Goal: Transaction & Acquisition: Purchase product/service

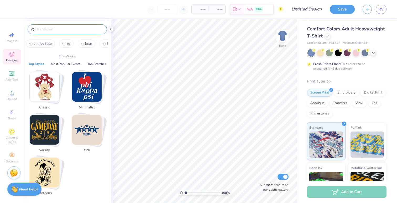
click at [73, 29] on input "text" at bounding box center [69, 29] width 67 height 5
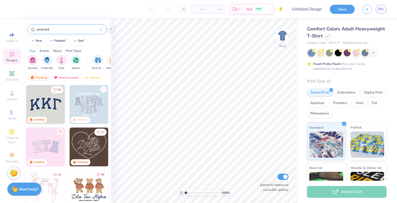
type input "postcard"
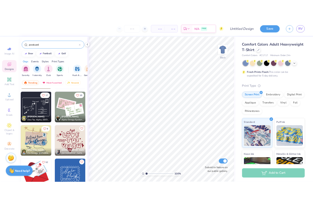
scroll to position [244, 0]
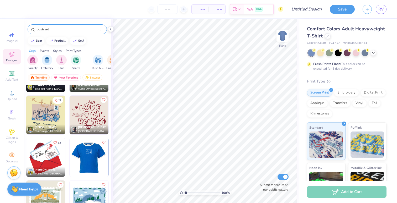
click at [70, 157] on img at bounding box center [50, 157] width 39 height 39
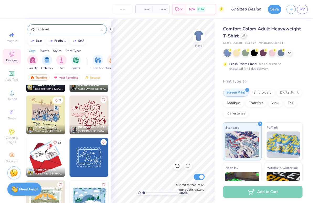
click at [240, 35] on div "Comfort Colors Adult Heavyweight T-Shirt" at bounding box center [262, 32] width 79 height 14
click at [242, 35] on div at bounding box center [244, 36] width 6 height 6
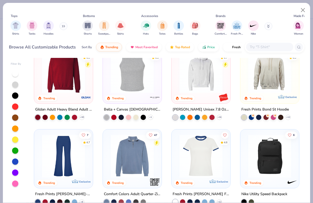
scroll to position [693, 0]
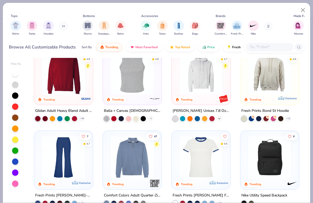
click at [218, 119] on icon at bounding box center [219, 119] width 4 height 4
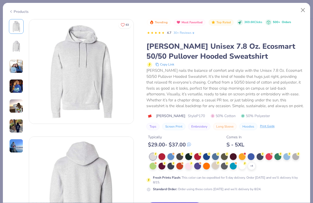
click at [214, 165] on div at bounding box center [215, 165] width 7 height 7
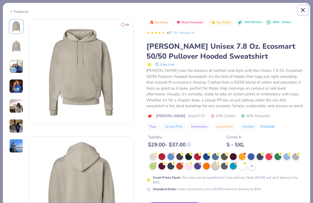
click at [304, 10] on button "Close" at bounding box center [303, 10] width 10 height 10
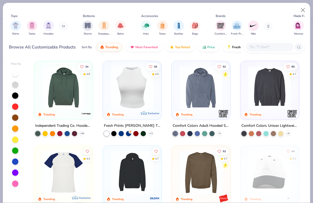
scroll to position [848, 0]
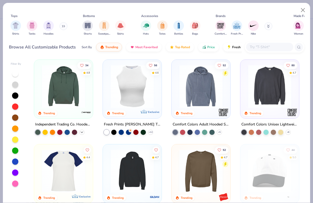
click at [82, 132] on polyline at bounding box center [82, 132] width 2 height 1
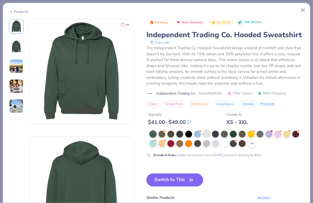
click at [208, 135] on div at bounding box center [206, 133] width 7 height 7
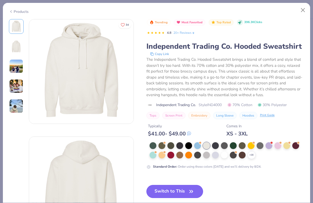
click at [190, 192] on icon "button" at bounding box center [191, 191] width 7 height 7
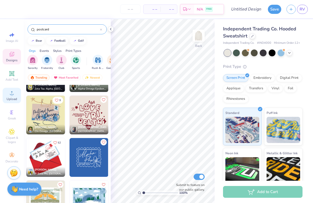
click at [13, 93] on icon at bounding box center [12, 93] width 6 height 6
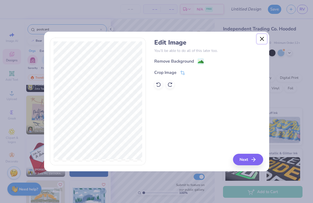
click at [260, 40] on button "Close" at bounding box center [262, 39] width 10 height 10
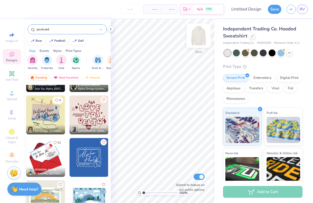
click at [203, 35] on img at bounding box center [198, 35] width 21 height 21
click at [15, 94] on icon at bounding box center [12, 93] width 6 height 6
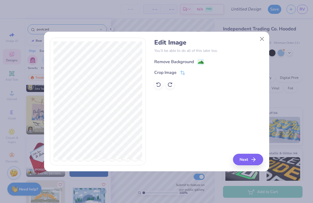
click at [202, 65] on image at bounding box center [201, 63] width 6 height 6
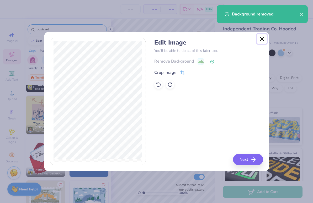
click at [263, 38] on button "Close" at bounding box center [262, 39] width 10 height 10
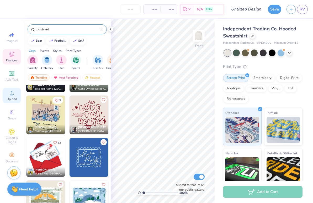
click at [12, 89] on div "Upload" at bounding box center [12, 95] width 18 height 15
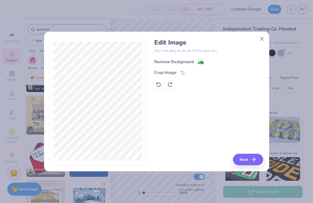
click at [194, 59] on div "Remove Background" at bounding box center [179, 62] width 50 height 7
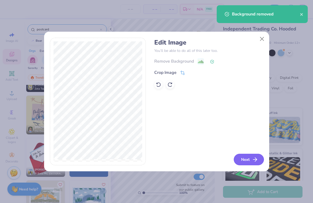
click at [241, 162] on button "Next" at bounding box center [249, 160] width 30 height 12
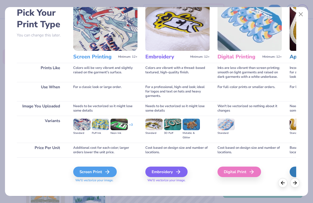
scroll to position [32, 0]
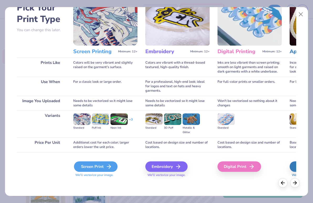
click at [104, 169] on div "Screen Print" at bounding box center [96, 167] width 44 height 10
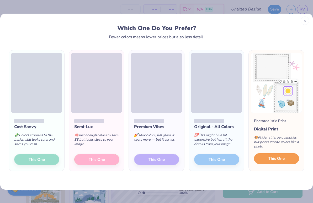
click at [281, 156] on span "This One" at bounding box center [276, 159] width 16 height 6
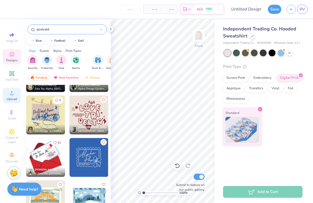
click at [11, 98] on span "Upload" at bounding box center [12, 99] width 10 height 4
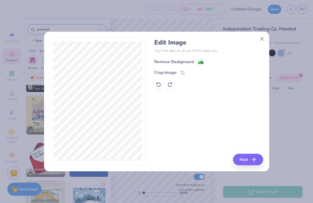
click at [194, 63] on div "Remove Background" at bounding box center [179, 62] width 50 height 7
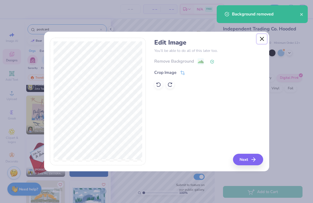
click at [260, 39] on button "Close" at bounding box center [262, 39] width 10 height 10
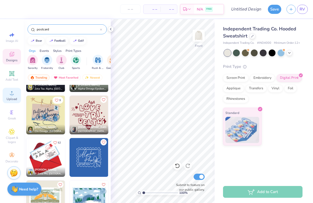
click at [8, 99] on span "Upload" at bounding box center [12, 99] width 10 height 4
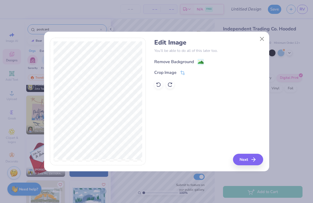
click at [192, 60] on div "Remove Background" at bounding box center [174, 62] width 40 height 6
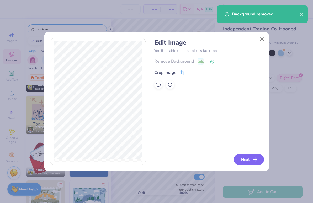
click at [244, 161] on button "Next" at bounding box center [249, 160] width 30 height 12
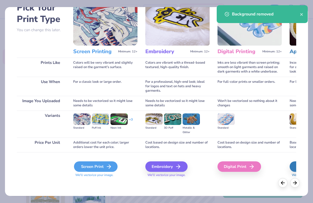
click at [99, 170] on div "Screen Print" at bounding box center [96, 167] width 44 height 10
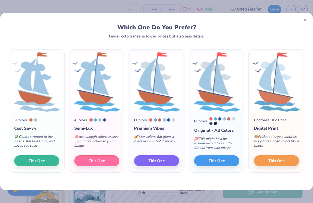
click at [268, 170] on div "Photorealistic Print Digital Print 🎨 Pricier at large quantities but prints inf…" at bounding box center [276, 142] width 55 height 61
click at [264, 160] on button "This One" at bounding box center [276, 160] width 45 height 11
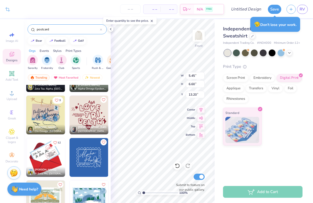
type input "15.62"
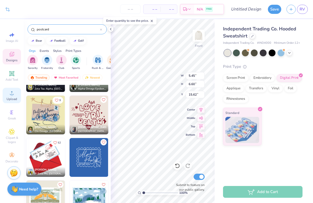
click at [15, 96] on div "Upload" at bounding box center [12, 95] width 18 height 15
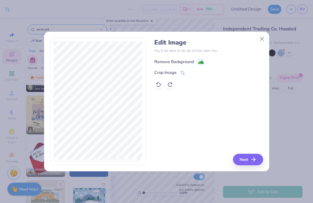
click at [193, 59] on div "Remove Background" at bounding box center [174, 62] width 40 height 6
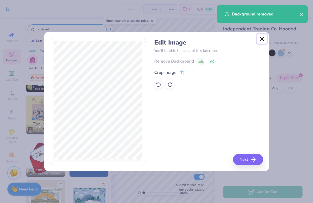
click at [263, 39] on button "Close" at bounding box center [262, 39] width 10 height 10
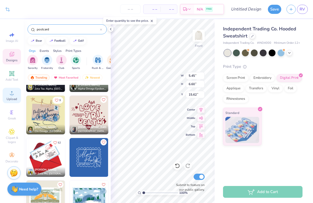
click at [15, 95] on div "Upload" at bounding box center [12, 95] width 18 height 15
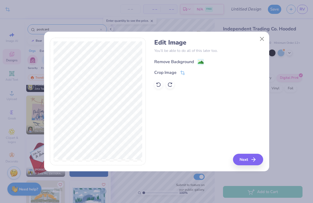
click at [193, 62] on div "Remove Background" at bounding box center [174, 62] width 40 height 6
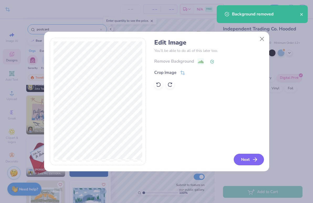
click at [243, 157] on button "Next" at bounding box center [249, 160] width 30 height 12
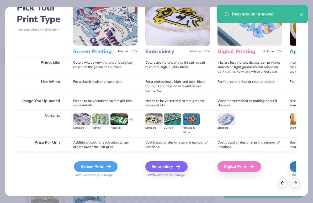
click at [107, 168] on icon at bounding box center [109, 167] width 6 height 6
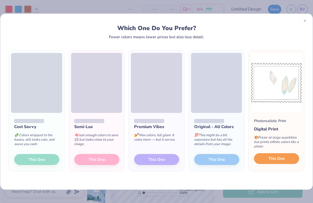
click at [274, 158] on span "This One" at bounding box center [276, 159] width 16 height 6
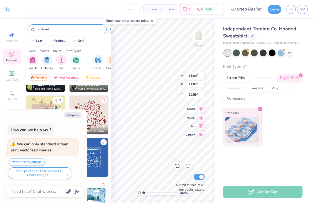
type textarea "x"
type input "9.87"
type input "7.78"
type input "14.63"
type textarea "x"
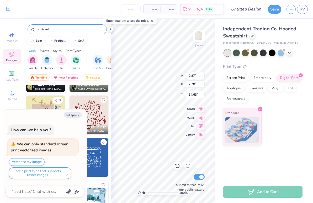
type input "6.68"
type textarea "x"
type input "5.30"
type input "6.56"
type input "15.64"
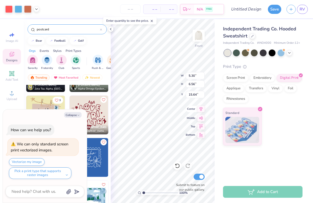
type textarea "x"
type input "15.14"
type textarea "x"
type input "3.25"
type input "4.02"
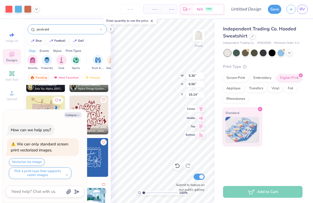
type input "17.68"
type textarea "x"
type input "9.67"
click at [80, 115] on button "Collapse" at bounding box center [73, 115] width 18 height 6
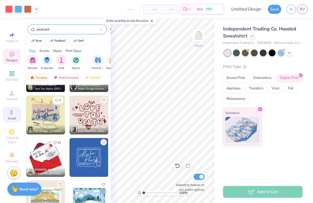
click at [13, 120] on span "Greek" at bounding box center [12, 118] width 8 height 4
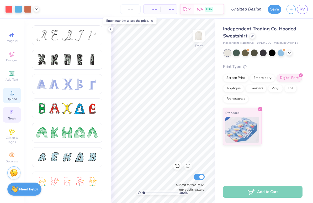
click at [11, 100] on span "Upload" at bounding box center [12, 99] width 10 height 4
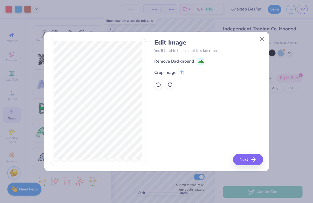
click at [185, 66] on div "Remove Background Crop Image" at bounding box center [208, 73] width 109 height 31
click at [186, 60] on div "Remove Background" at bounding box center [174, 62] width 40 height 6
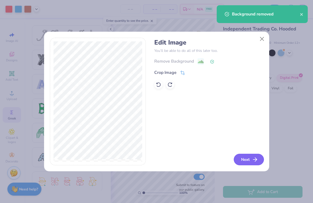
click at [243, 159] on button "Next" at bounding box center [249, 160] width 30 height 12
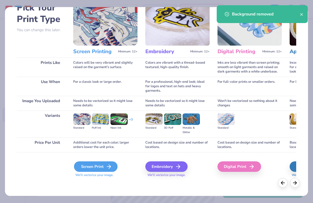
click at [94, 162] on div "Screen Print" at bounding box center [96, 167] width 44 height 10
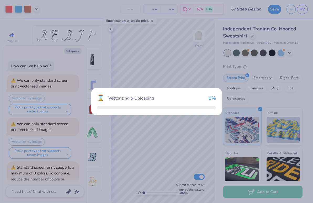
scroll to position [32, 0]
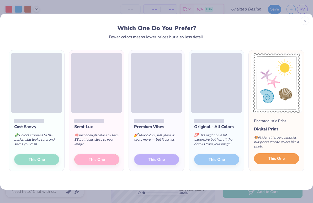
click at [281, 162] on button "This One" at bounding box center [276, 158] width 45 height 11
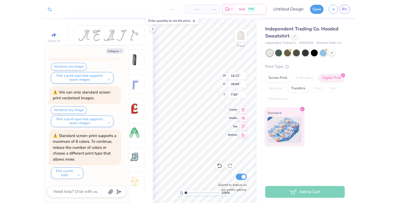
scroll to position [75, 0]
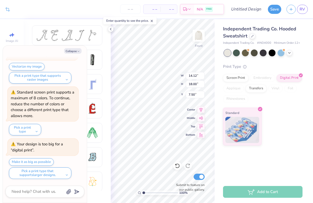
type textarea "x"
type input "5.88"
type input "7.49"
type textarea "x"
type input "14.82"
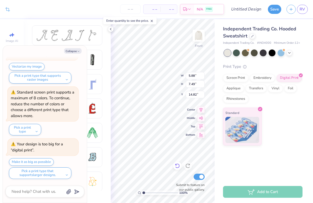
type textarea "x"
type input "6.85"
type input "8.74"
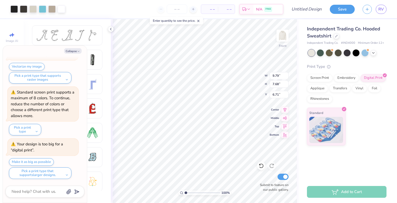
type textarea "x"
type input "6.71"
type textarea "x"
type input "6.73"
type textarea "x"
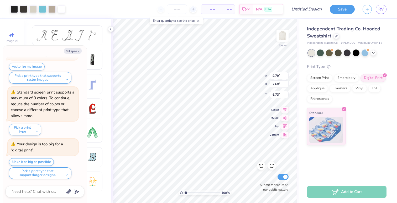
type input "6.48"
type textarea "x"
type input "13.97"
type textarea "x"
type input "6.45"
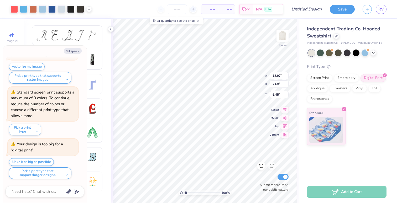
type textarea "x"
type input "6.48"
type textarea "x"
type input "7.15"
type textarea "x"
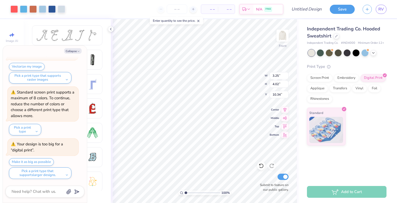
type input "17.18"
type textarea "x"
type input "9.79"
type input "7.68"
type input "7.15"
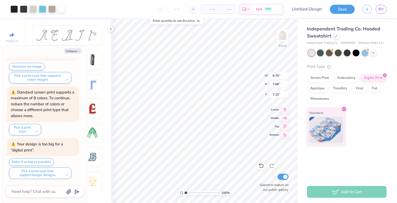
type textarea "x"
type input "6.66"
type textarea "x"
type input "3.25"
type input "4.02"
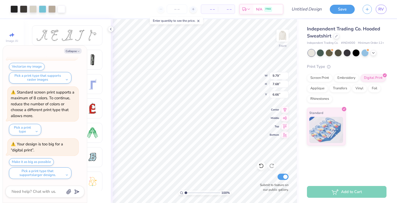
type input "17.18"
type textarea "x"
type input "9.40"
type textarea "x"
type input "3.09"
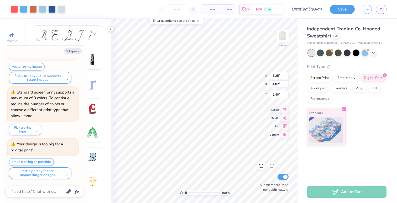
type input "4.10"
type input "9.43"
type textarea "x"
type input "9.79"
type input "7.68"
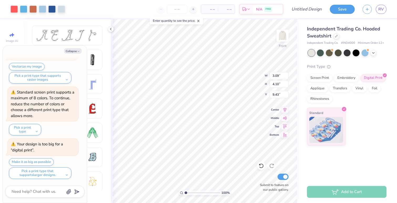
type input "6.66"
type textarea "x"
type input "6.74"
type textarea "x"
type input "6.85"
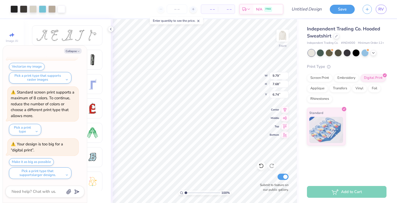
type input "8.74"
type input "14.82"
type textarea "x"
type input "13.08"
type textarea "x"
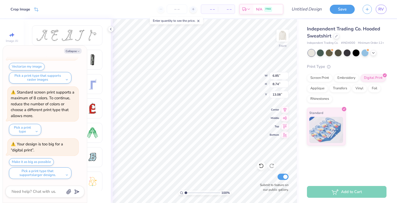
type input "16.50"
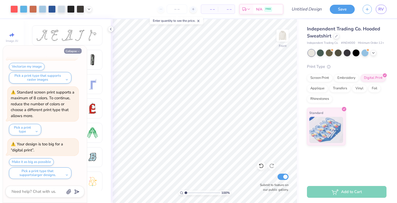
click at [77, 49] on button "Collapse" at bounding box center [73, 51] width 18 height 6
type textarea "x"
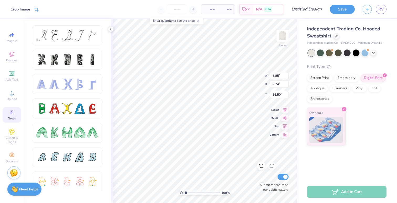
type input "14.70"
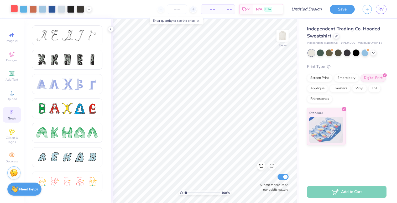
click at [12, 10] on div at bounding box center [13, 8] width 7 height 7
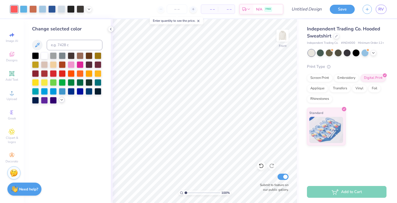
click at [61, 99] on icon at bounding box center [62, 100] width 4 height 4
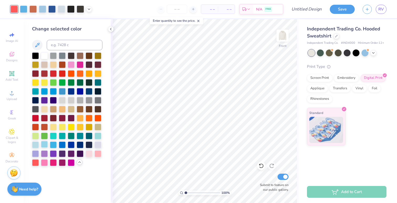
click at [45, 143] on div at bounding box center [44, 144] width 7 height 7
click at [34, 145] on div at bounding box center [35, 144] width 7 height 7
click at [26, 10] on div at bounding box center [23, 8] width 7 height 7
click at [37, 145] on div at bounding box center [35, 144] width 7 height 7
click at [24, 9] on div at bounding box center [23, 8] width 7 height 7
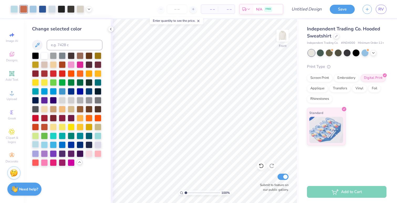
click at [38, 145] on div at bounding box center [35, 144] width 7 height 7
click at [24, 9] on div at bounding box center [23, 8] width 7 height 7
click at [37, 146] on div at bounding box center [35, 144] width 7 height 7
click at [24, 9] on div at bounding box center [23, 8] width 7 height 7
click at [36, 146] on div at bounding box center [35, 144] width 7 height 7
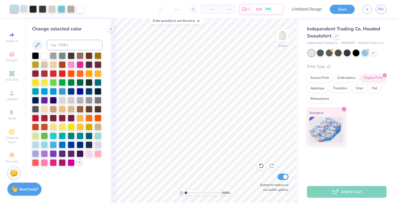
click at [24, 10] on div at bounding box center [23, 8] width 7 height 7
click at [36, 143] on div at bounding box center [35, 144] width 7 height 7
click at [24, 10] on div at bounding box center [23, 8] width 7 height 7
click at [35, 145] on div at bounding box center [35, 144] width 7 height 7
click at [23, 6] on div at bounding box center [23, 8] width 7 height 7
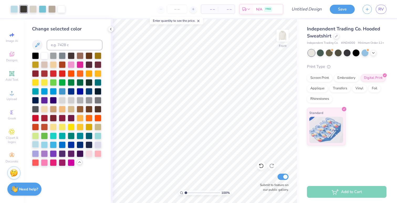
click at [35, 144] on div at bounding box center [35, 144] width 7 height 7
click at [24, 7] on div at bounding box center [23, 8] width 7 height 7
click at [35, 147] on div at bounding box center [35, 144] width 7 height 7
click at [22, 8] on div at bounding box center [23, 8] width 7 height 7
click at [38, 143] on div at bounding box center [35, 144] width 7 height 7
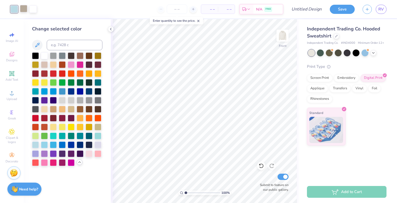
click at [25, 9] on div at bounding box center [23, 8] width 7 height 7
click at [37, 145] on div at bounding box center [35, 144] width 7 height 7
click at [23, 10] on div at bounding box center [23, 8] width 7 height 7
click at [35, 146] on div at bounding box center [35, 144] width 7 height 7
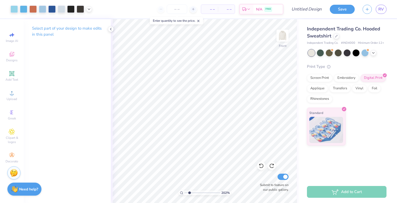
drag, startPoint x: 185, startPoint y: 193, endPoint x: 189, endPoint y: 194, distance: 4.0
type input "2.02"
click at [189, 194] on input "range" at bounding box center [201, 193] width 35 height 5
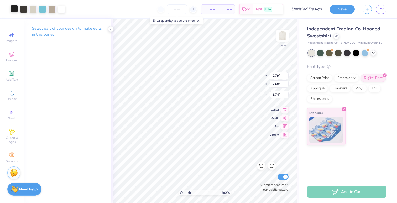
click at [12, 7] on div at bounding box center [13, 8] width 7 height 7
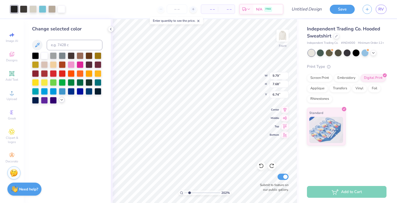
click at [62, 101] on icon at bounding box center [62, 100] width 4 height 4
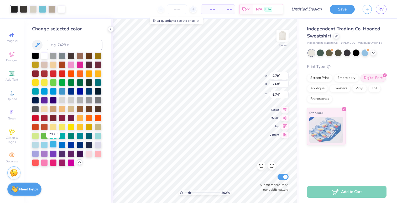
click at [53, 146] on div at bounding box center [53, 144] width 7 height 7
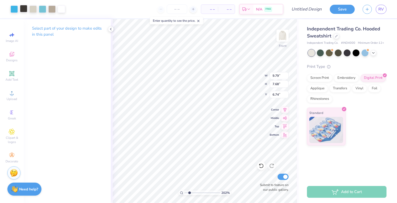
click at [22, 9] on div at bounding box center [23, 8] width 7 height 7
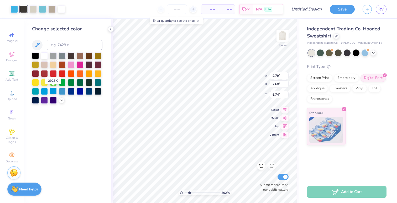
click at [52, 91] on div at bounding box center [53, 91] width 7 height 7
click at [60, 99] on icon at bounding box center [62, 100] width 4 height 4
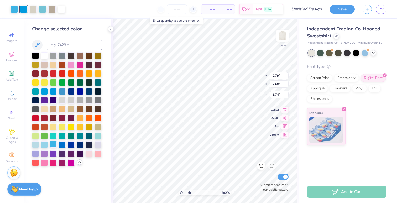
click at [54, 144] on div at bounding box center [53, 144] width 7 height 7
click at [24, 10] on div at bounding box center [23, 8] width 7 height 7
click at [42, 145] on div at bounding box center [44, 144] width 7 height 7
click at [32, 8] on div at bounding box center [32, 8] width 7 height 7
click at [53, 144] on div at bounding box center [53, 144] width 7 height 7
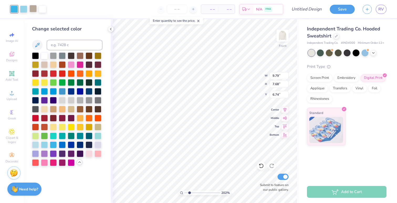
click at [33, 11] on div at bounding box center [32, 8] width 7 height 7
click at [44, 15] on div "Art colors" at bounding box center [23, 9] width 46 height 18
click at [43, 13] on div "Art colors" at bounding box center [23, 9] width 46 height 18
click at [43, 8] on div at bounding box center [42, 8] width 7 height 7
click at [36, 143] on div at bounding box center [35, 144] width 7 height 7
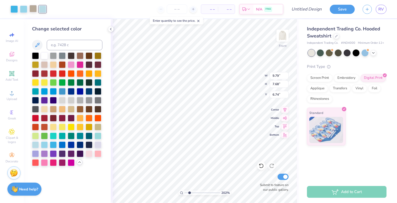
click at [32, 11] on div at bounding box center [32, 8] width 7 height 7
click at [45, 146] on div at bounding box center [44, 144] width 7 height 7
click at [78, 180] on div "Change selected color" at bounding box center [67, 111] width 87 height 184
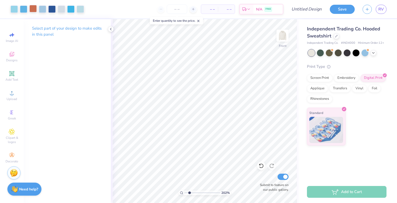
click at [33, 9] on div at bounding box center [32, 8] width 7 height 7
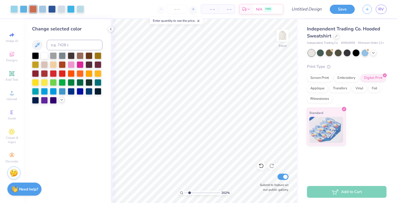
click at [62, 102] on div at bounding box center [62, 100] width 6 height 6
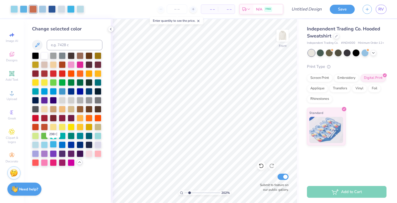
click at [54, 145] on div at bounding box center [53, 144] width 7 height 7
click at [62, 8] on div at bounding box center [61, 8] width 7 height 7
click at [36, 144] on div at bounding box center [35, 144] width 7 height 7
click at [53, 9] on div at bounding box center [51, 8] width 7 height 7
click at [35, 8] on div at bounding box center [32, 8] width 7 height 7
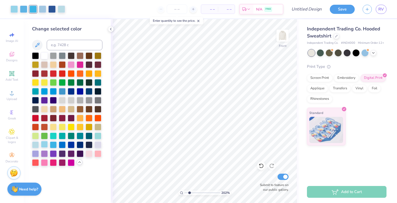
click at [44, 144] on div at bounding box center [44, 144] width 7 height 7
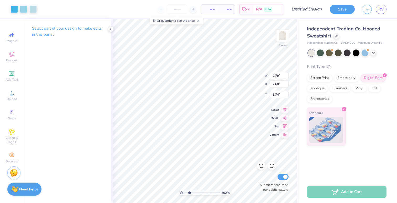
type input "6.77"
type input "3.09"
type input "4.10"
type input "9.43"
click at [30, 8] on div at bounding box center [32, 8] width 7 height 7
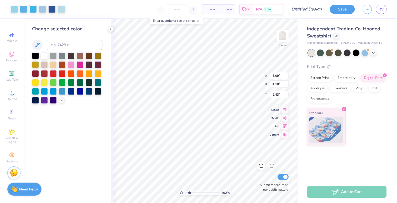
click at [58, 104] on div at bounding box center [67, 77] width 70 height 51
click at [61, 100] on icon at bounding box center [62, 100] width 4 height 4
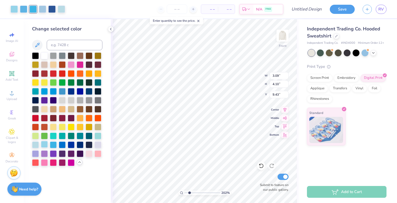
click at [44, 145] on div at bounding box center [44, 144] width 7 height 7
click at [34, 8] on div at bounding box center [32, 8] width 7 height 7
click at [45, 144] on div at bounding box center [44, 144] width 7 height 7
click at [32, 11] on div at bounding box center [32, 8] width 7 height 7
click at [42, 11] on div at bounding box center [42, 8] width 7 height 7
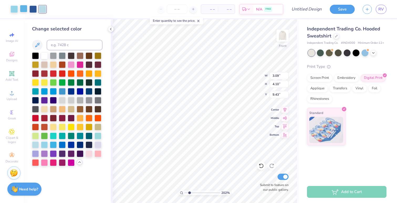
click at [23, 11] on div at bounding box center [23, 8] width 7 height 7
click at [51, 147] on div at bounding box center [53, 144] width 7 height 7
click at [32, 11] on div at bounding box center [32, 8] width 7 height 7
click at [54, 145] on div at bounding box center [53, 144] width 7 height 7
click at [107, 155] on div "Change selected color" at bounding box center [67, 111] width 87 height 184
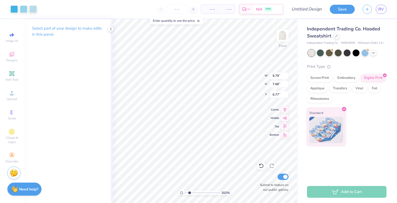
type input "3.09"
type input "4.10"
type input "9.43"
click at [32, 7] on div at bounding box center [32, 9] width 7 height 7
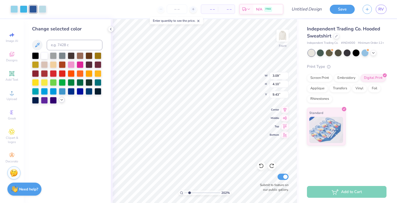
click at [60, 101] on icon at bounding box center [62, 100] width 4 height 4
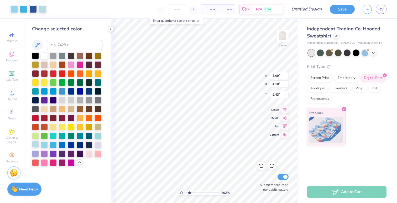
click at [35, 145] on div at bounding box center [35, 144] width 7 height 7
click at [52, 145] on div at bounding box center [53, 144] width 7 height 7
click at [35, 14] on div "Art colors" at bounding box center [23, 9] width 46 height 18
click at [35, 10] on div at bounding box center [32, 8] width 7 height 7
click at [52, 144] on div at bounding box center [53, 144] width 7 height 7
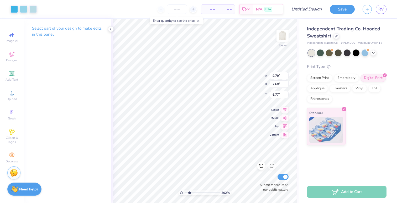
type input "6.62"
type input "6.84"
drag, startPoint x: 189, startPoint y: 194, endPoint x: 183, endPoint y: 194, distance: 6.6
type input "1"
click at [184, 194] on input "range" at bounding box center [201, 193] width 35 height 5
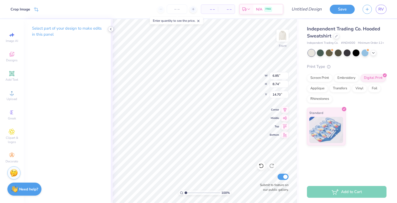
click at [109, 27] on icon at bounding box center [111, 29] width 4 height 4
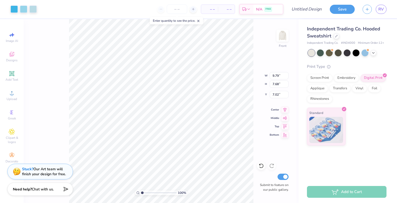
type input "6.70"
type input "6.85"
type input "8.74"
type input "14.71"
click at [36, 10] on icon at bounding box center [36, 10] width 5 height 5
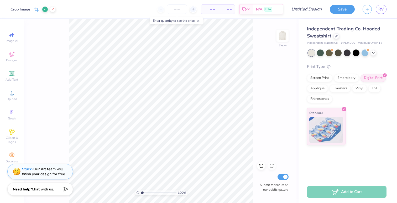
click at [45, 10] on icon at bounding box center [45, 9] width 3 height 3
click at [200, 20] on icon at bounding box center [198, 21] width 4 height 4
click at [12, 78] on span "Add Text" at bounding box center [12, 80] width 13 height 4
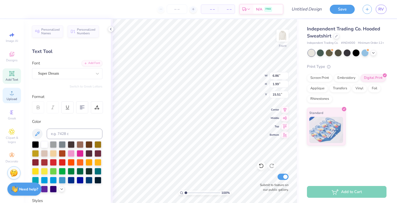
click at [15, 97] on span "Upload" at bounding box center [12, 99] width 10 height 4
type input "14.72"
type input "6.86"
type input "1.99"
type input "15.51"
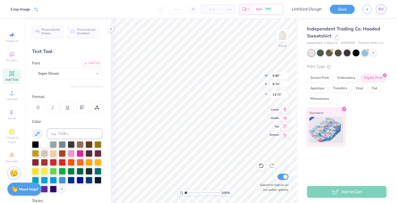
type input "14.75"
click at [37, 7] on span at bounding box center [36, 10] width 5 height 6
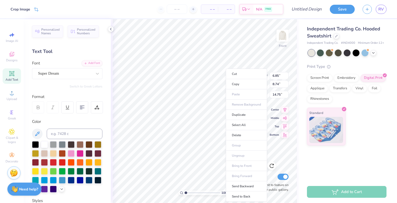
click at [239, 145] on ul "Cut Copy Paste Remove Background Duplicate Select All Delete Group Ungroup Brin…" at bounding box center [246, 135] width 41 height 133
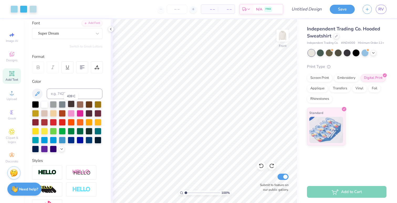
scroll to position [42, 0]
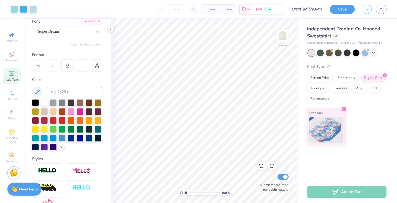
click at [63, 136] on div at bounding box center [62, 138] width 7 height 7
click at [68, 135] on div at bounding box center [71, 138] width 7 height 7
click at [16, 95] on div "Upload" at bounding box center [12, 95] width 18 height 15
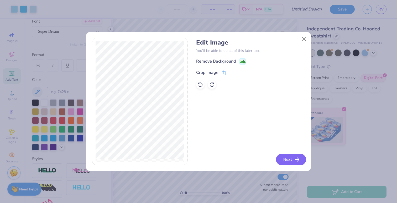
click at [286, 161] on button "Next" at bounding box center [291, 160] width 30 height 12
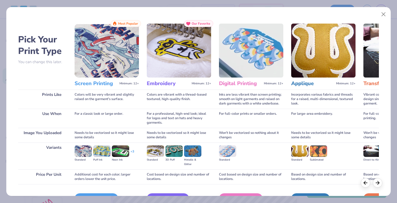
scroll to position [32, 0]
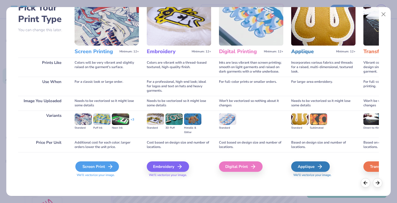
click at [107, 163] on div "Screen Print" at bounding box center [97, 167] width 44 height 10
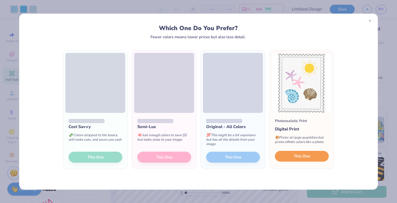
click at [287, 155] on button "This One" at bounding box center [302, 156] width 54 height 11
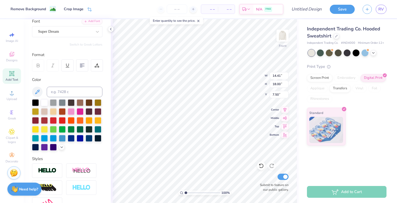
type input "7.14"
type input "8.92"
type input "16.58"
type input "12.04"
type input "8.32"
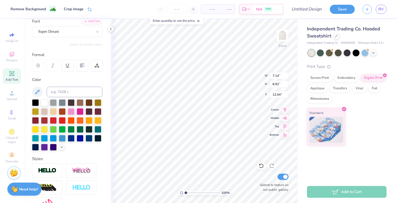
type input "10.40"
type input "12.69"
type input "12.70"
type input "9.79"
type input "7.68"
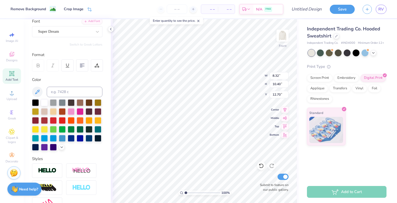
type input "6.70"
type input "12.73"
click at [68, 8] on div "Crop Image" at bounding box center [74, 10] width 20 height 6
click at [54, 6] on div at bounding box center [48, 9] width 13 height 6
click at [54, 7] on button at bounding box center [53, 10] width 6 height 6
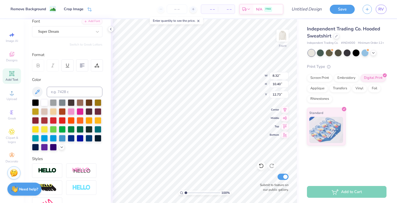
type input "9.28"
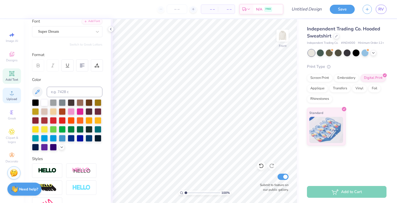
click at [12, 99] on span "Upload" at bounding box center [12, 99] width 10 height 4
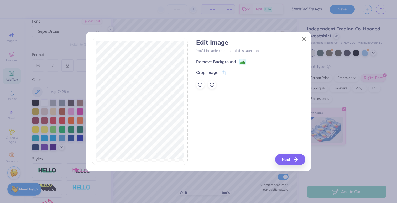
click at [226, 65] on div "Remove Background" at bounding box center [216, 62] width 40 height 6
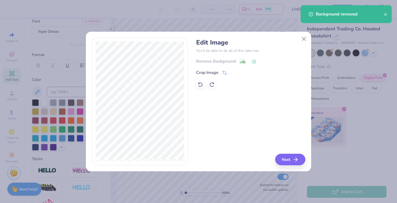
click at [254, 61] on icon at bounding box center [254, 62] width 4 height 4
click at [242, 61] on div "Remove Background" at bounding box center [250, 61] width 109 height 7
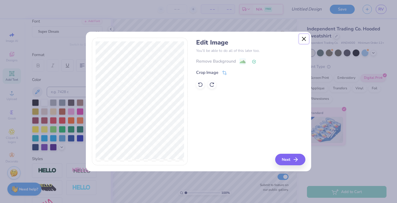
click at [304, 38] on button "Close" at bounding box center [304, 39] width 10 height 10
